Goal: Task Accomplishment & Management: Manage account settings

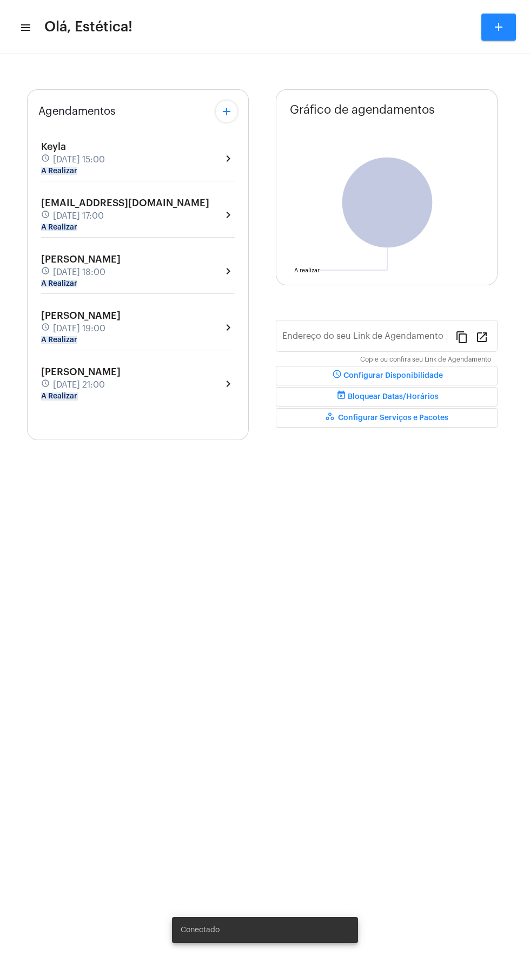
type input "[URL][DOMAIN_NAME]"
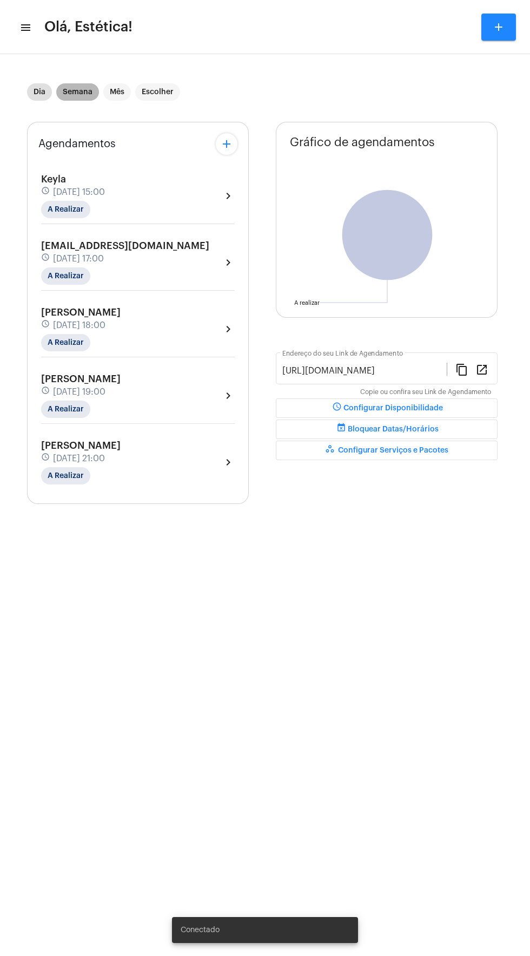
click at [81, 87] on mat-chip "Semana" at bounding box center [77, 91] width 43 height 17
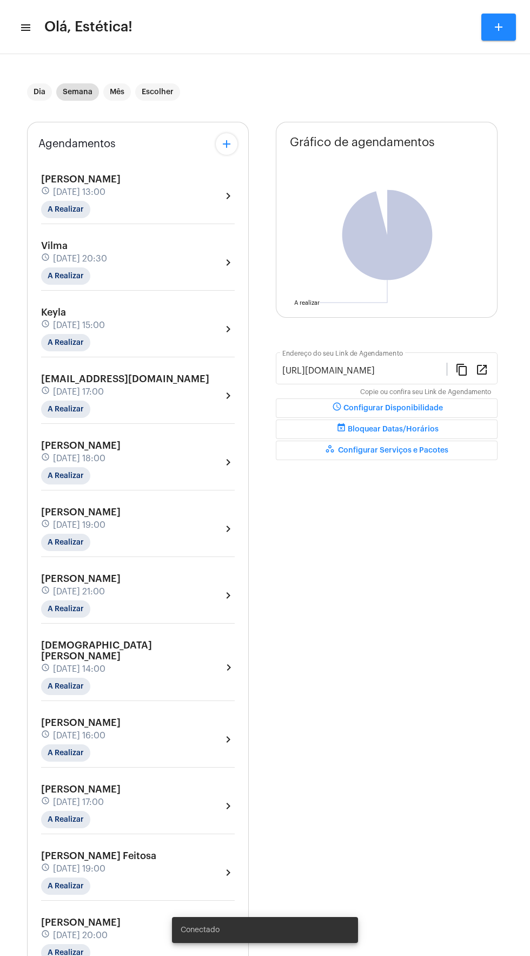
scroll to position [38, 0]
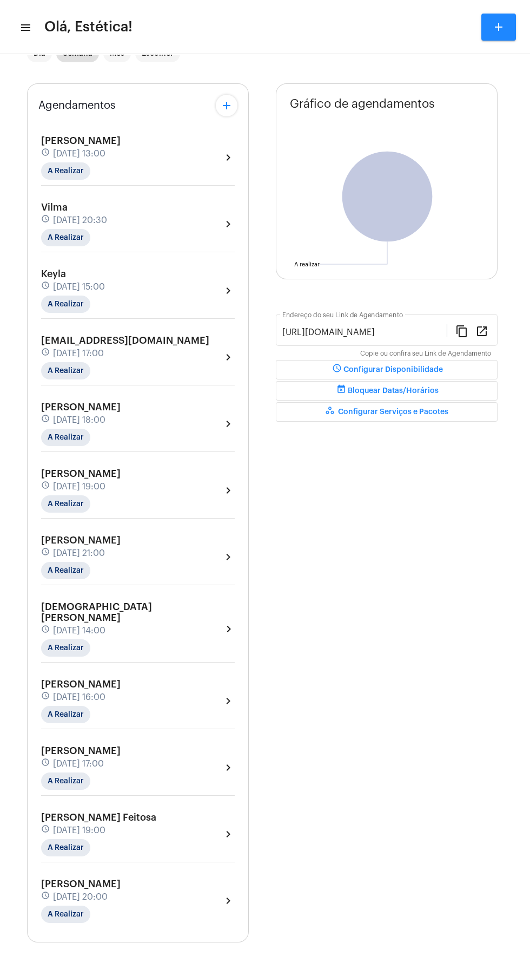
click at [177, 889] on div "[PERSON_NAME] schedule [DATE] 20:00 A Realizar chevron_right" at bounding box center [138, 900] width 194 height 44
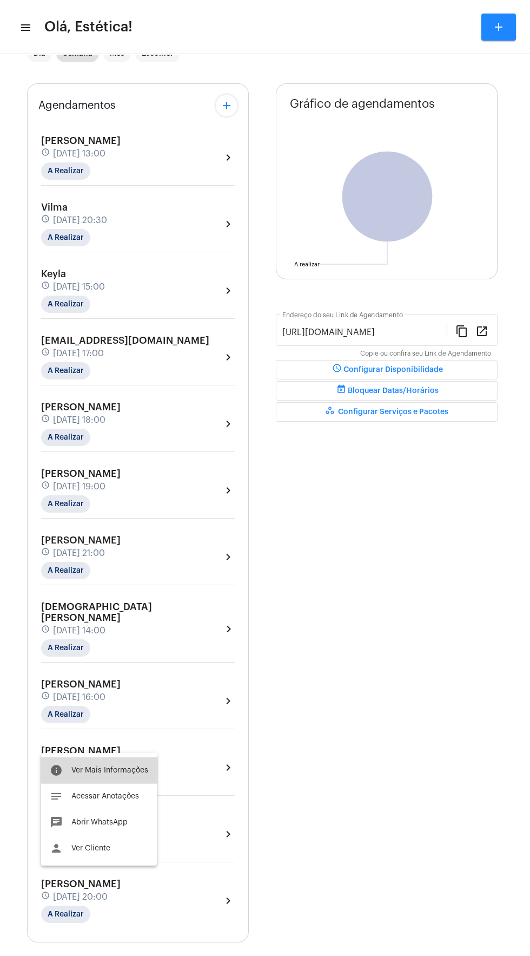
click at [131, 765] on button "info Ver Mais Informações" at bounding box center [99, 770] width 116 height 26
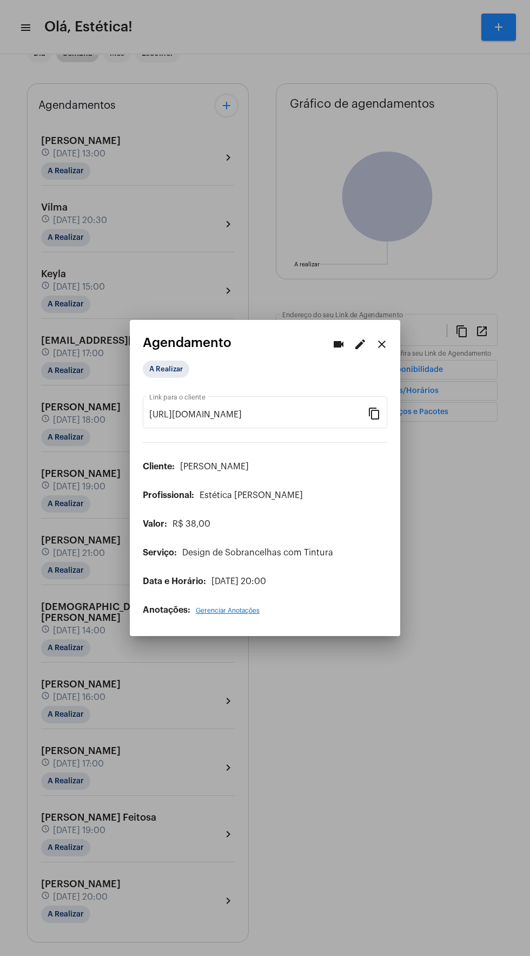
click at [359, 320] on mat-dialog-container "videocam edit close Agendamento A Realizar [URL][DOMAIN_NAME] Link para o clien…" at bounding box center [265, 478] width 271 height 316
click at [360, 338] on mat-icon "edit" at bounding box center [360, 344] width 13 height 13
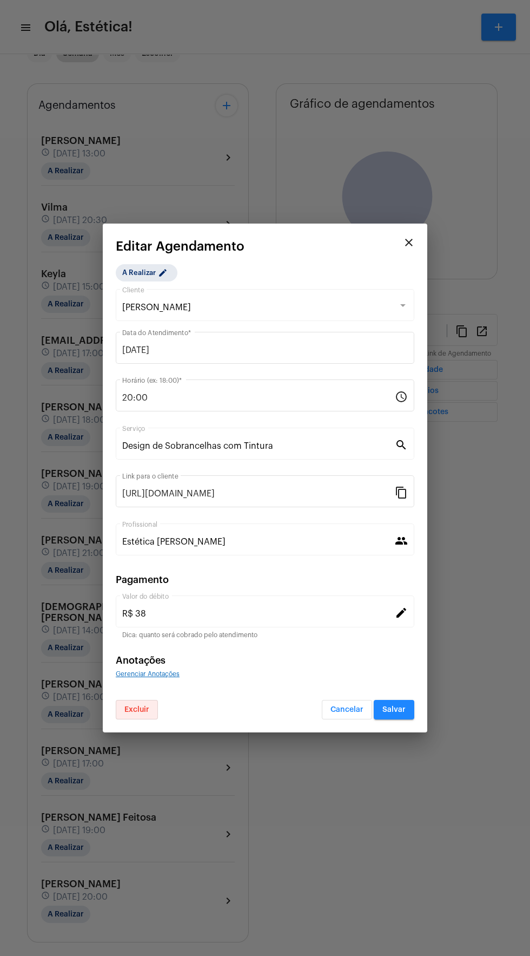
click at [152, 703] on button "Excluir" at bounding box center [137, 709] width 42 height 19
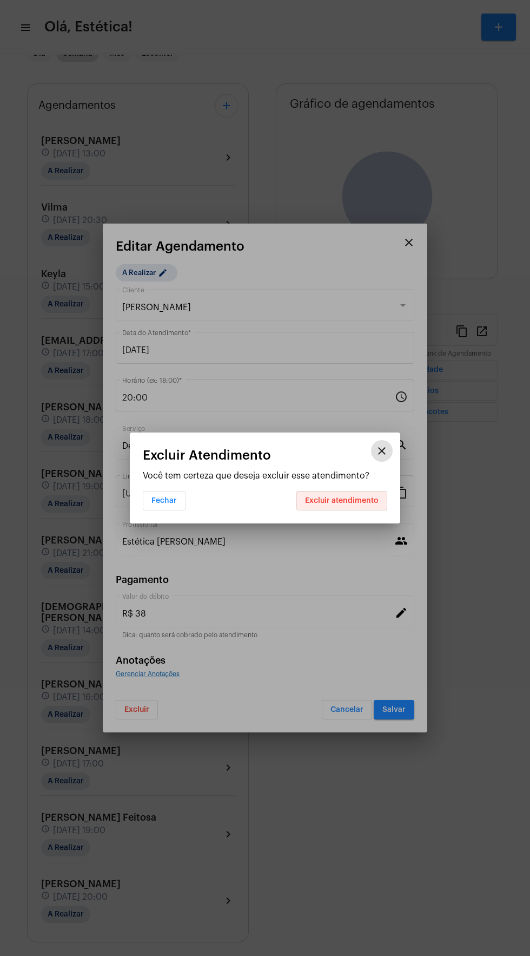
click at [357, 499] on span "Excluir atendimento" at bounding box center [342, 501] width 74 height 8
